Goal: Task Accomplishment & Management: Complete application form

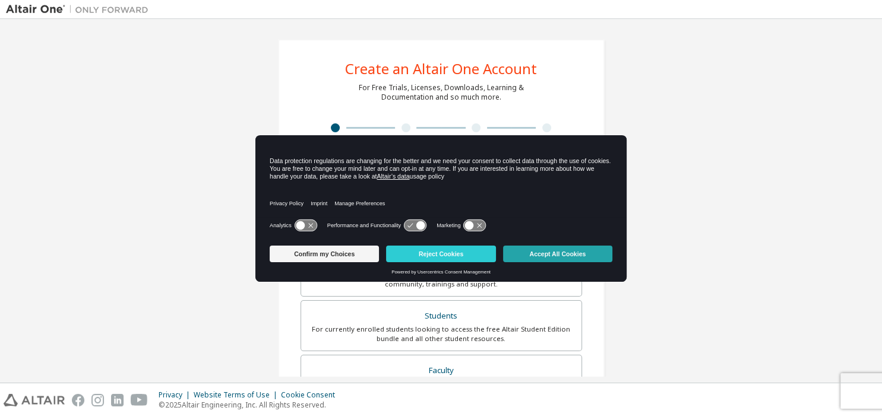
click at [540, 248] on button "Accept All Cookies" at bounding box center [557, 254] width 109 height 17
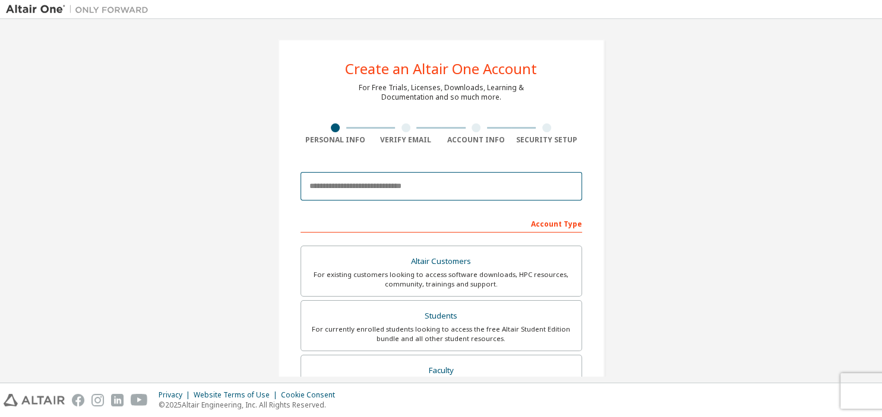
click at [342, 191] on input "email" at bounding box center [440, 186] width 281 height 28
type input "*"
type input "**********"
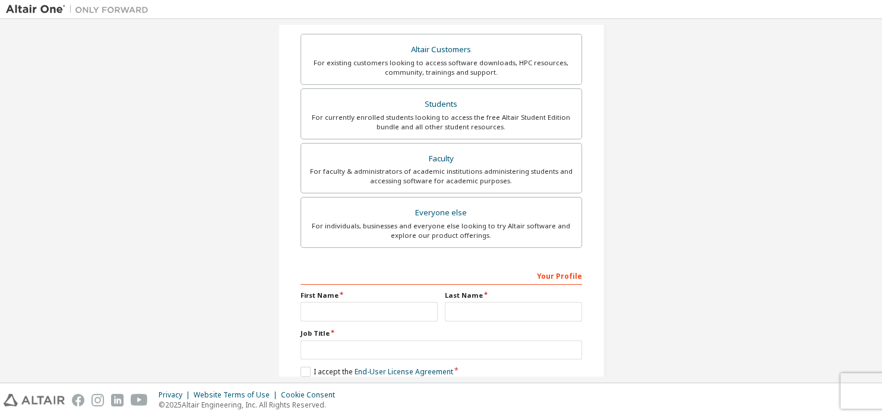
scroll to position [214, 0]
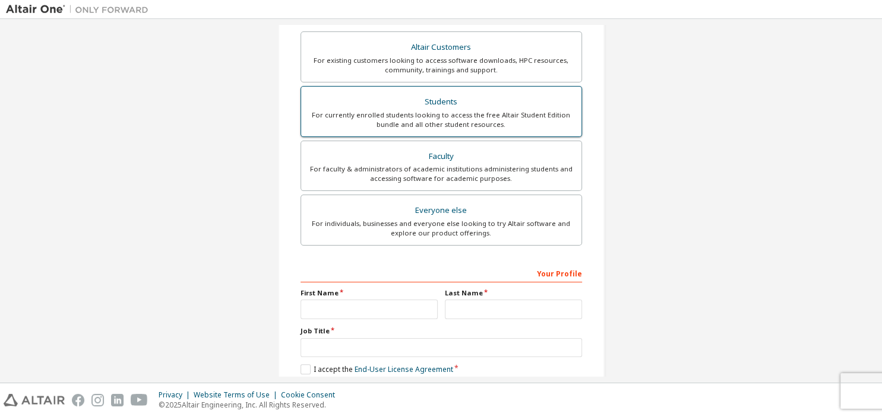
click at [433, 126] on div "For currently enrolled students looking to access the free Altair Student Editi…" at bounding box center [441, 119] width 266 height 19
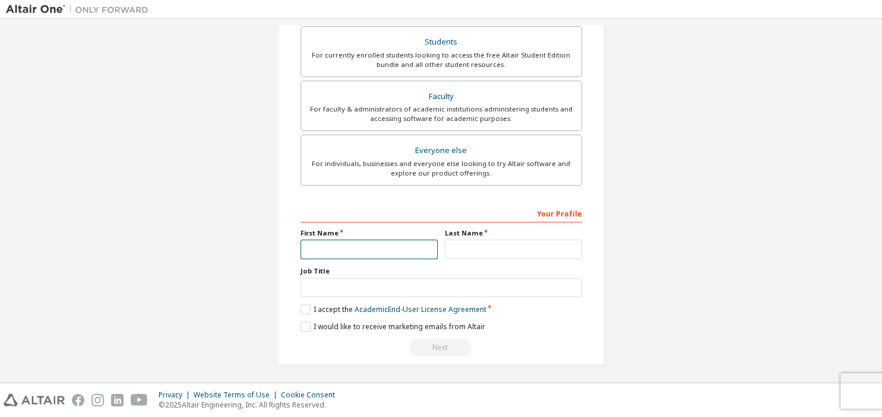
click at [340, 256] on input "text" at bounding box center [368, 250] width 137 height 20
type input "*****"
click at [458, 246] on input "*" at bounding box center [513, 250] width 137 height 20
type input "*********"
click at [308, 312] on label "I accept the Academic End-User License Agreement" at bounding box center [393, 310] width 186 height 10
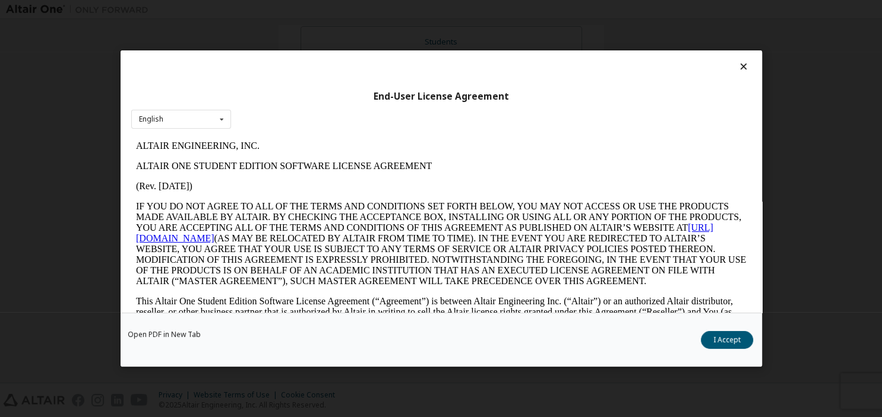
scroll to position [0, 0]
click at [711, 338] on button "I Accept" at bounding box center [727, 340] width 52 height 18
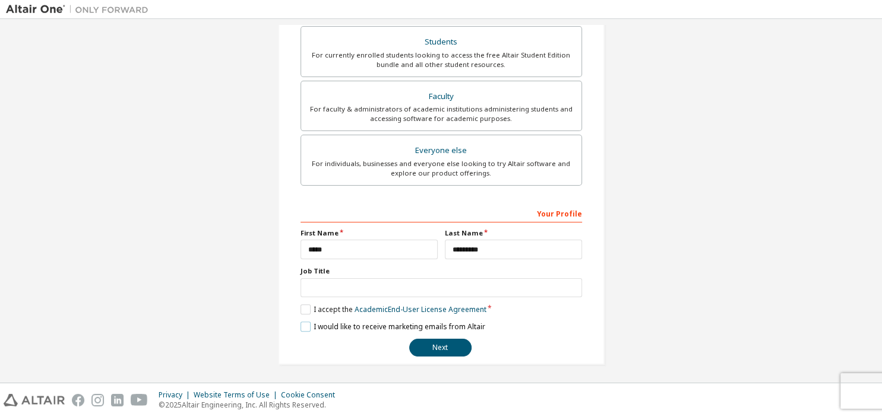
click at [310, 324] on label "I would like to receive marketing emails from Altair" at bounding box center [392, 327] width 185 height 10
click at [448, 350] on button "Next" at bounding box center [440, 348] width 62 height 18
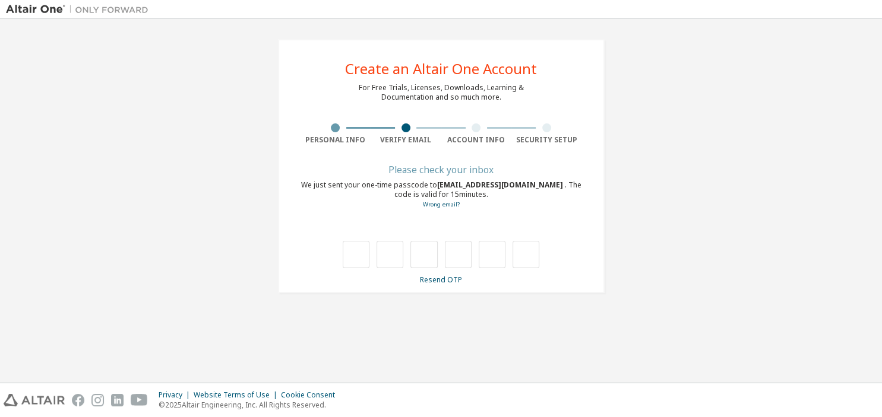
type input "*"
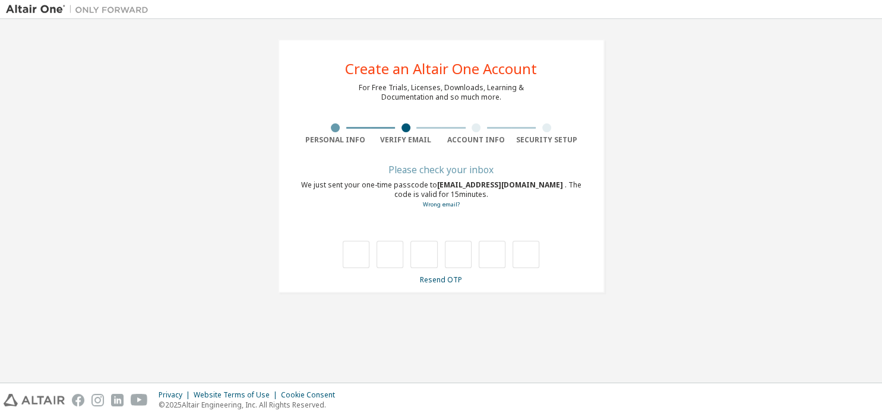
type input "*"
